Goal: Information Seeking & Learning: Learn about a topic

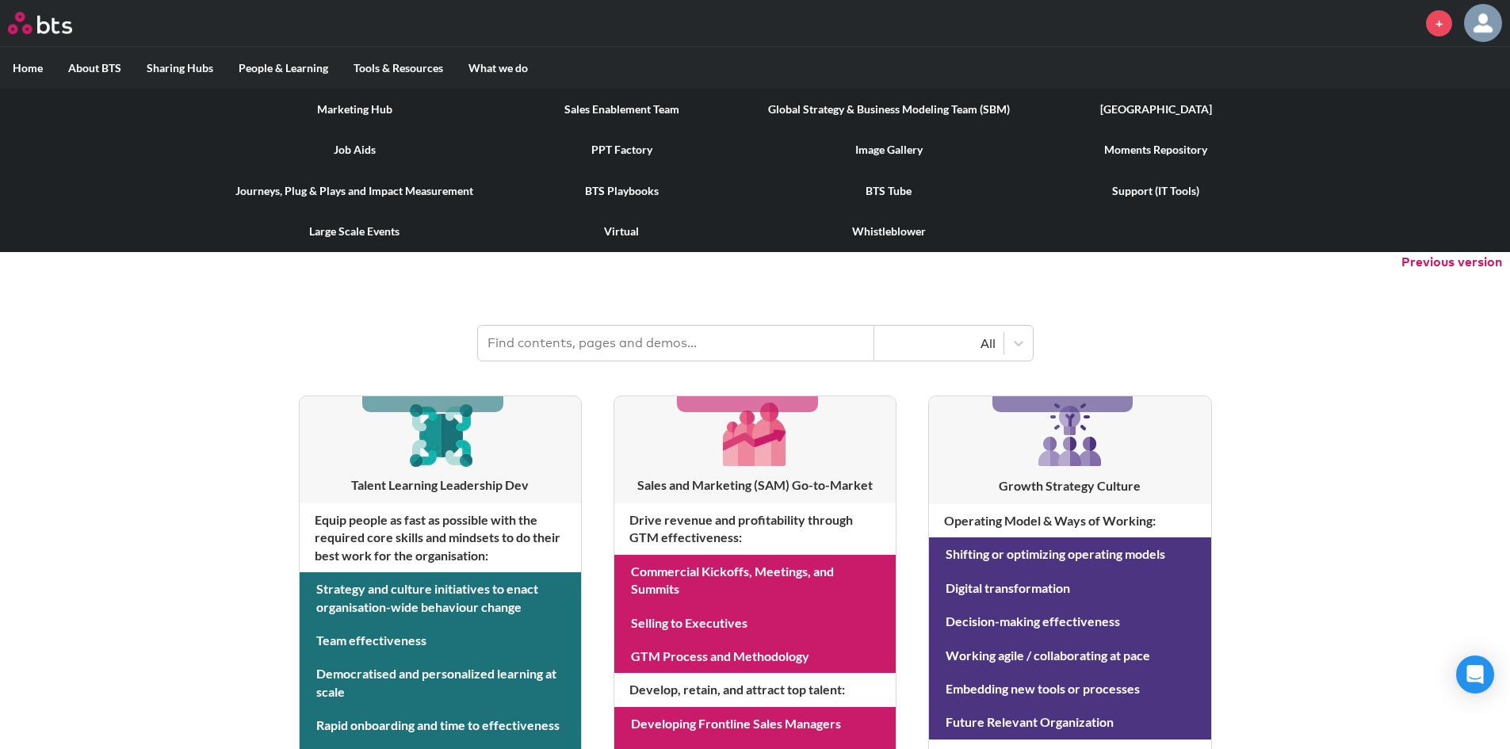
click at [1164, 103] on link "[GEOGRAPHIC_DATA]" at bounding box center [1156, 109] width 267 height 41
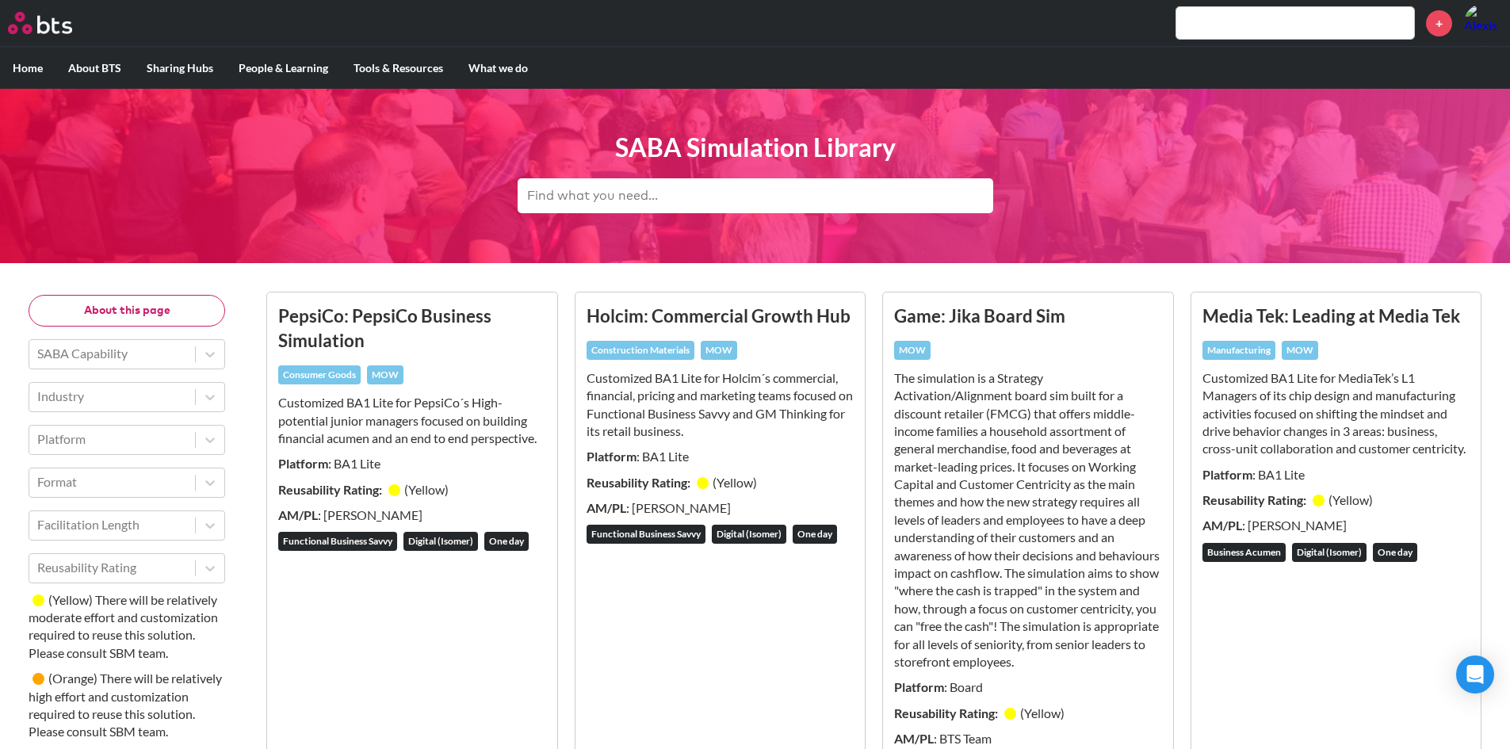
click at [589, 199] on input "text" at bounding box center [756, 195] width 476 height 35
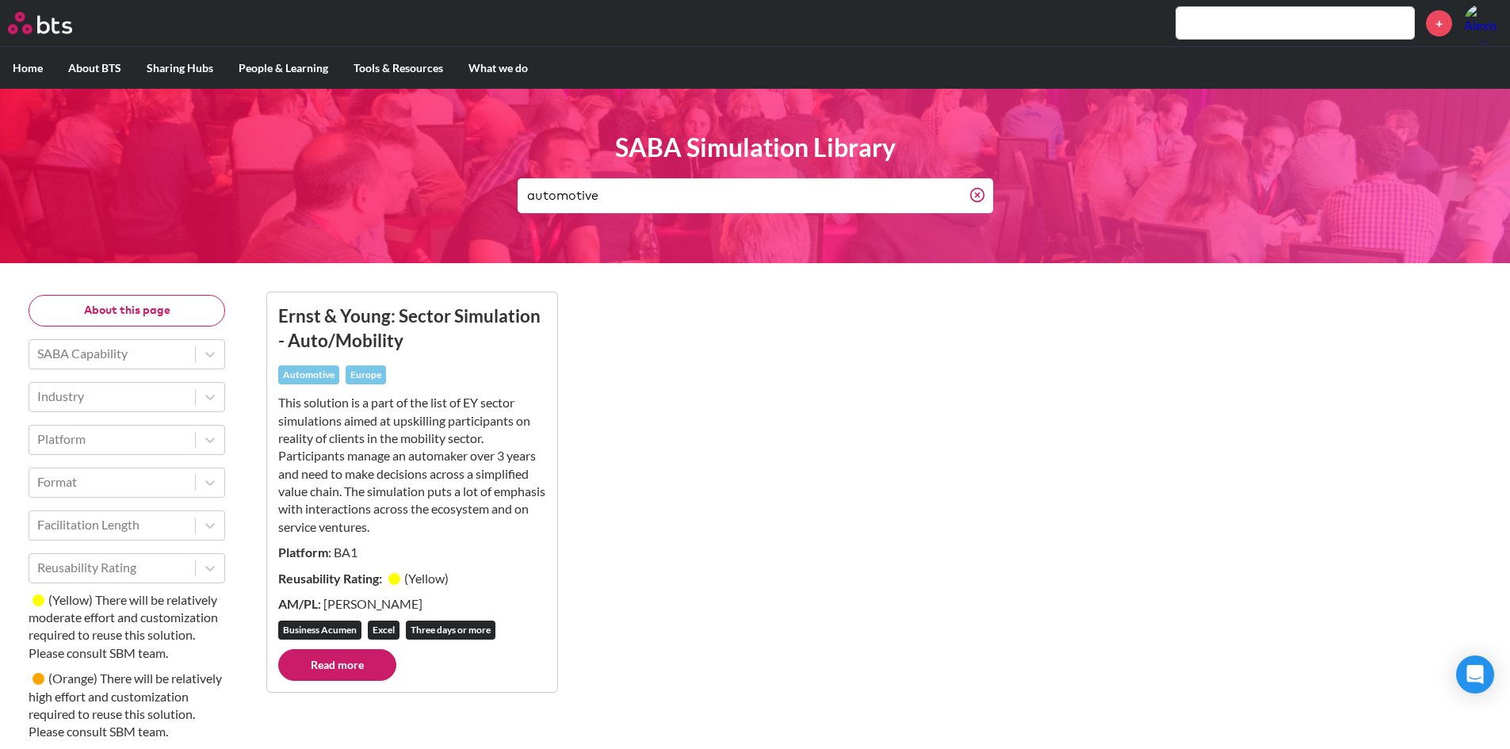
type input "automotive"
click at [972, 198] on circle at bounding box center [976, 194] width 13 height 13
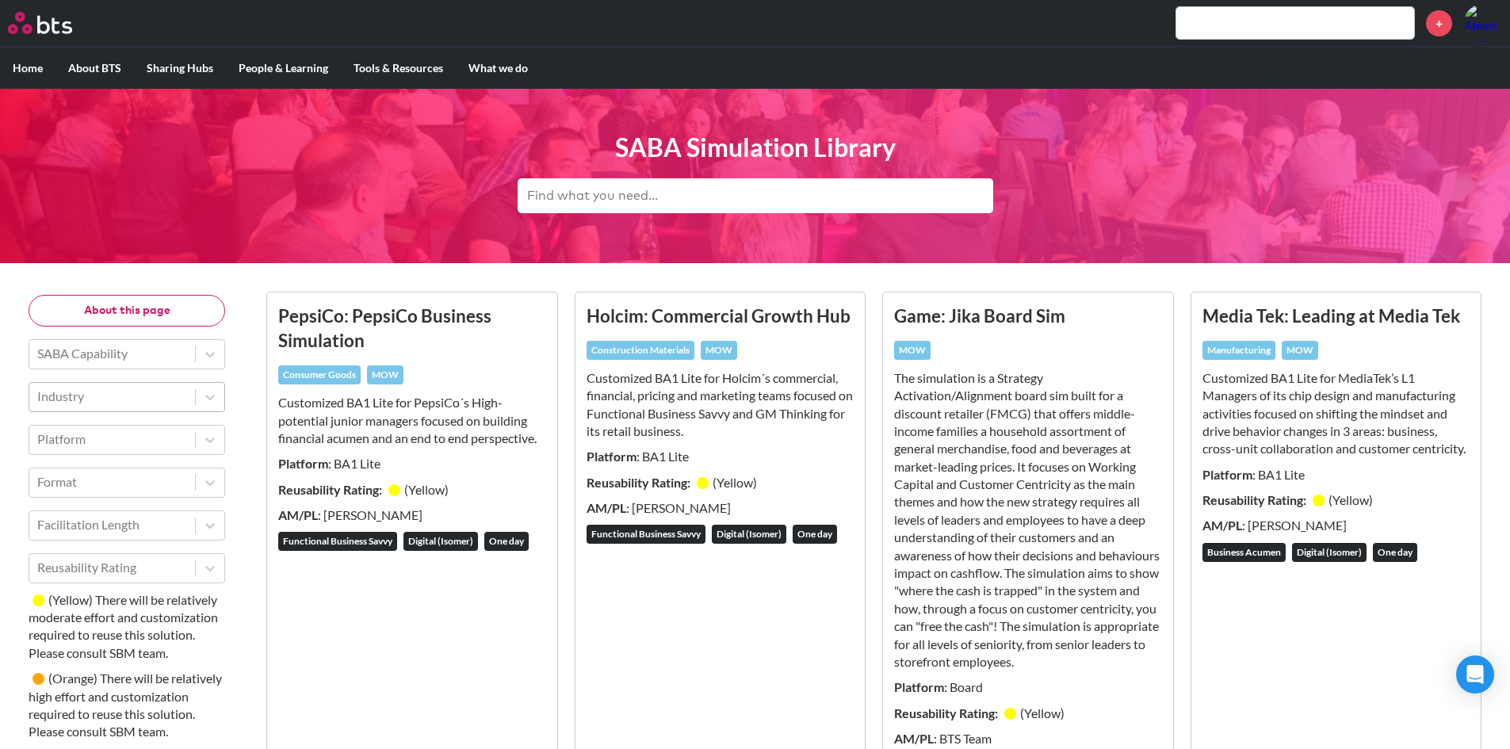
click at [174, 397] on div at bounding box center [112, 396] width 150 height 21
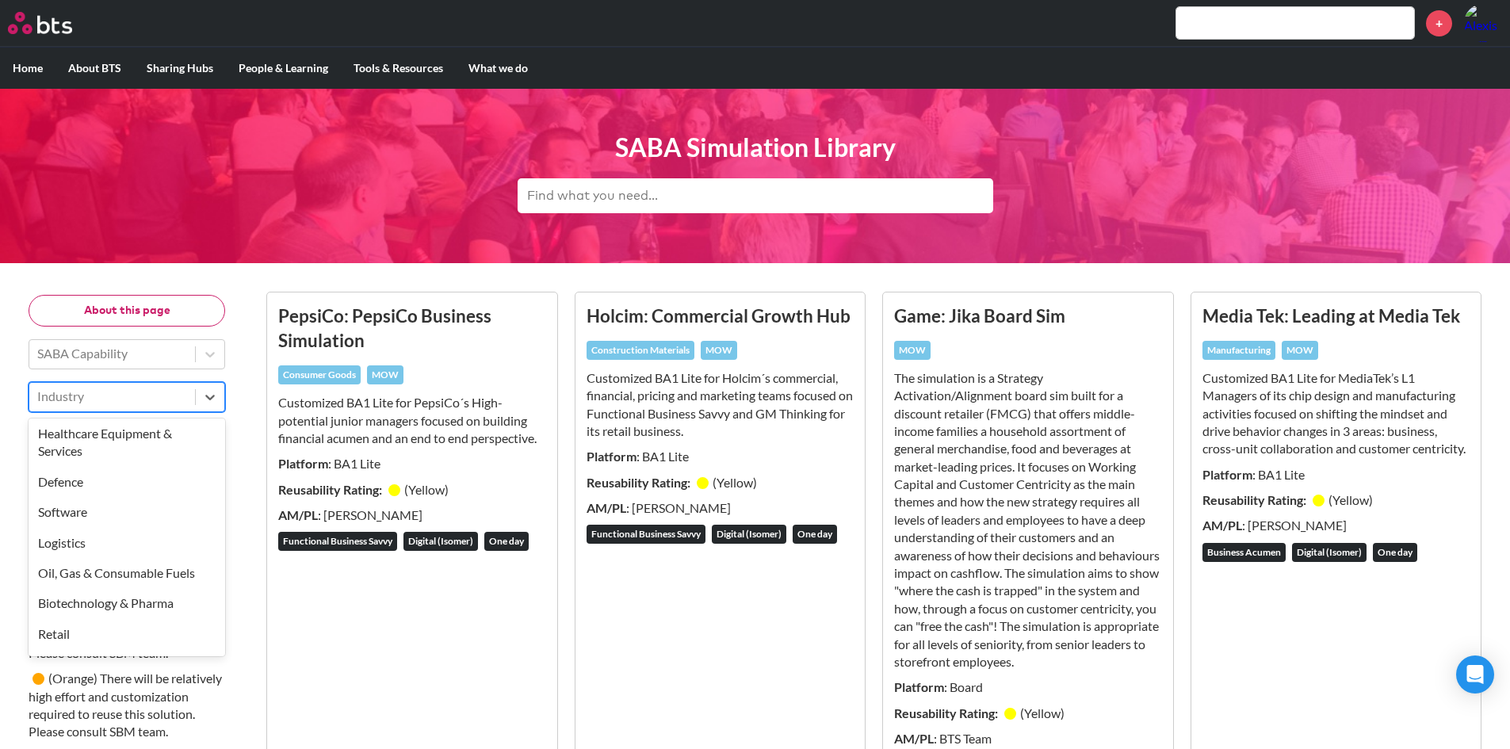
scroll to position [189, 0]
